Goal: Check status: Check status

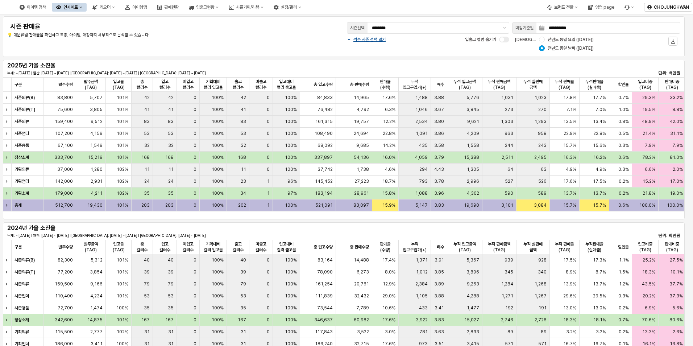
click at [423, 61] on div "2025년 가을 소진율 누계: ~ [DATE] | 월간: [DATE] ~ [DATE] | 지난주: [DATE] ~ [DATE] | 이번주: […" at bounding box center [344, 68] width 682 height 17
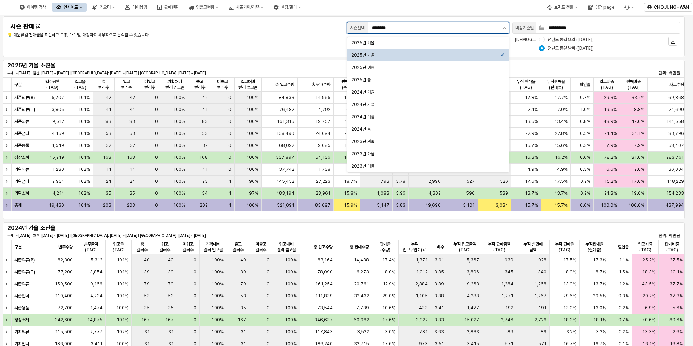
click at [506, 27] on button "제안 사항 표시" at bounding box center [504, 27] width 9 height 11
click at [459, 69] on div "2025년 여름" at bounding box center [426, 68] width 149 height 6
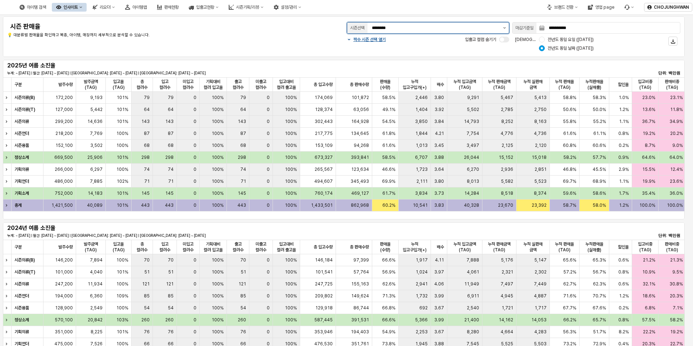
click at [505, 27] on button "제안 사항 표시" at bounding box center [504, 27] width 9 height 11
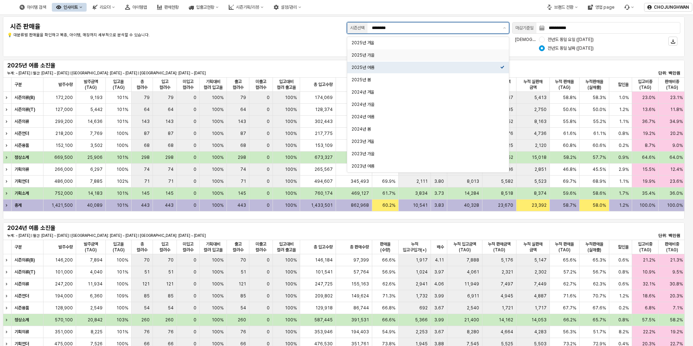
click at [449, 59] on div "2025년 가을" at bounding box center [428, 55] width 162 height 12
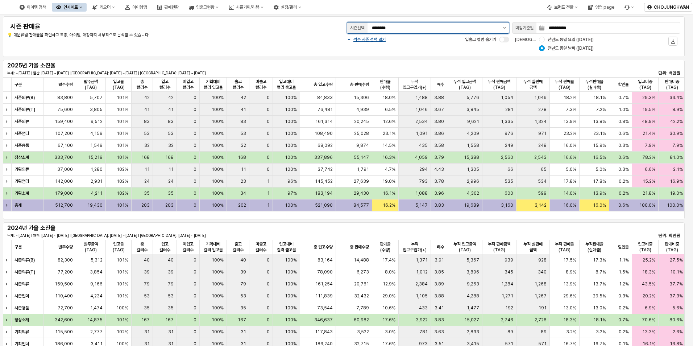
click at [505, 28] on icon "제안 사항 표시" at bounding box center [504, 27] width 3 height 1
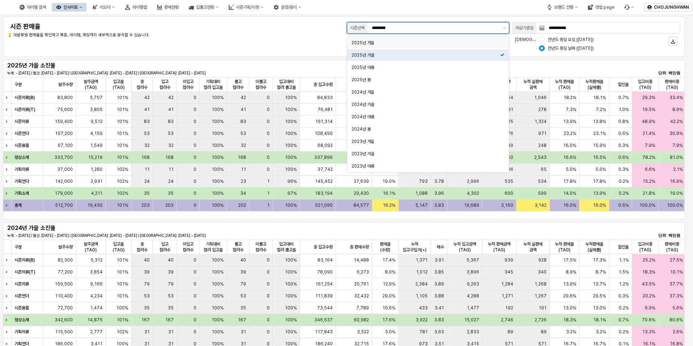
click at [475, 45] on div "2025년 겨울" at bounding box center [426, 43] width 149 height 6
type input "********"
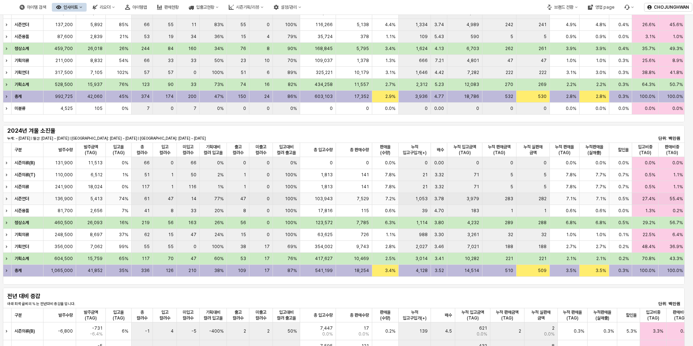
scroll to position [36, 0]
